Goal: Task Accomplishment & Management: Use online tool/utility

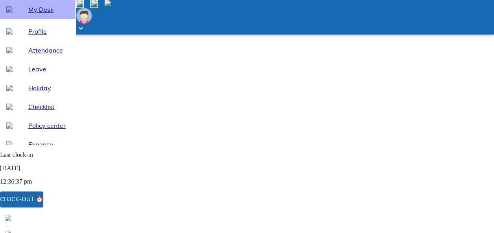
click at [28, 14] on span "My Desk" at bounding box center [48, 9] width 41 height 9
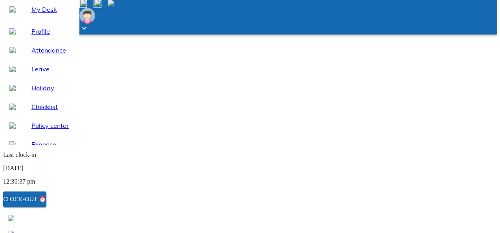
scroll to position [41, 0]
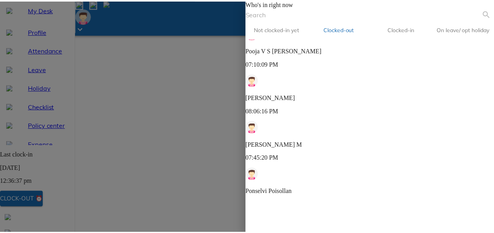
scroll to position [0, 0]
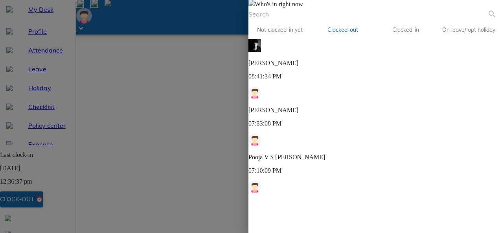
click at [255, 7] on span at bounding box center [251, 4] width 6 height 7
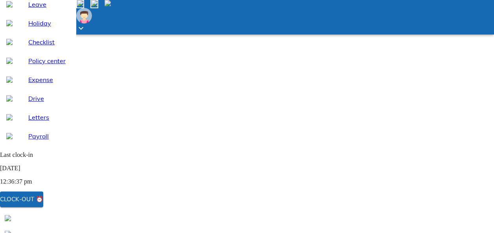
scroll to position [68, 0]
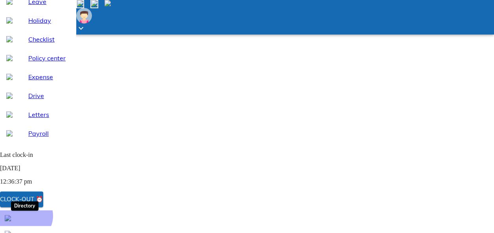
click at [11, 222] on img at bounding box center [8, 218] width 6 height 6
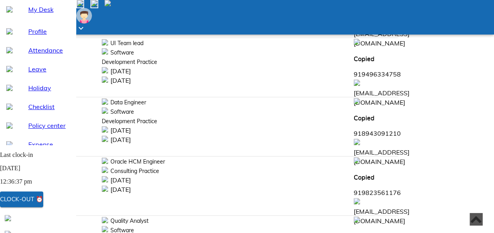
scroll to position [3654, 0]
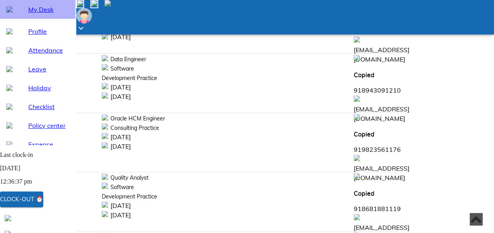
click at [55, 14] on span "My Desk" at bounding box center [48, 9] width 41 height 9
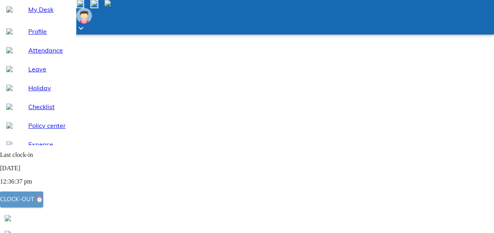
click at [43, 204] on div "Clock-out ⏰" at bounding box center [21, 200] width 43 height 10
